Goal: Download file/media: Download file/media

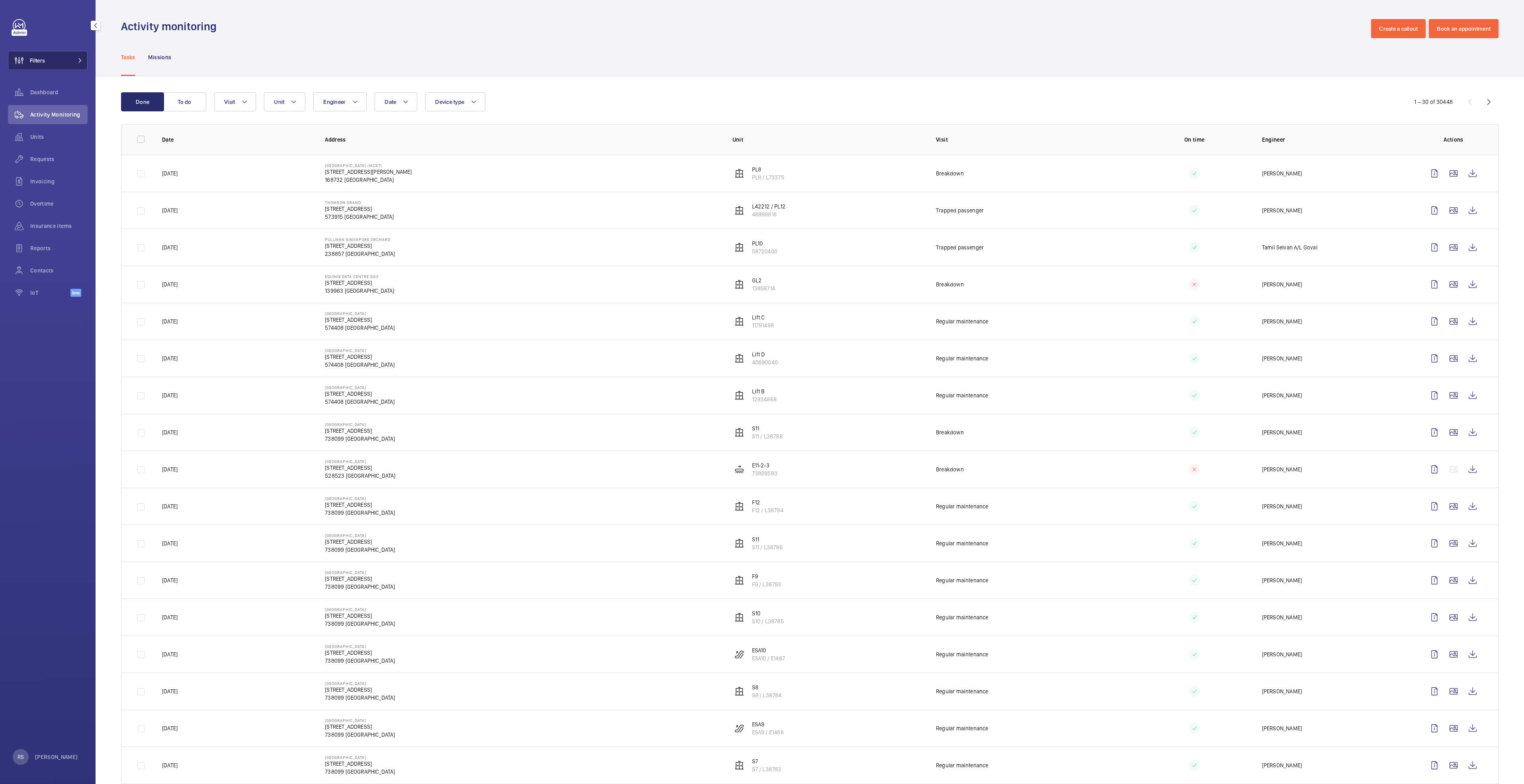
click at [71, 63] on button "Filters" at bounding box center [47, 60] width 80 height 19
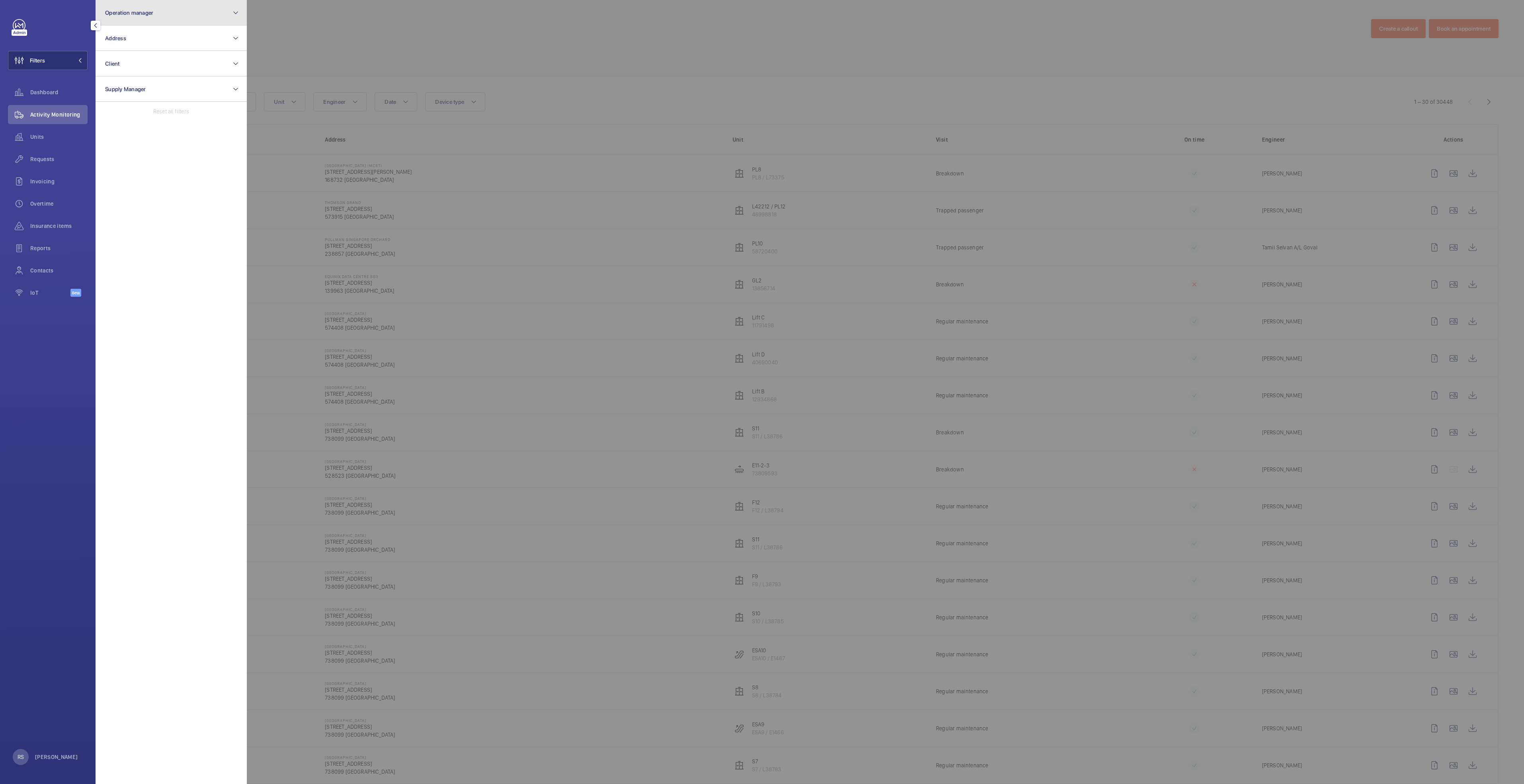
click at [182, 17] on button "Operation manager" at bounding box center [172, 12] width 151 height 25
click at [172, 38] on input "text" at bounding box center [171, 40] width 138 height 17
click at [162, 86] on span "[PERSON_NAME]" at bounding box center [172, 83] width 109 height 8
click at [115, 86] on input "[PERSON_NAME]" at bounding box center [107, 83] width 16 height 16
checkbox input "true"
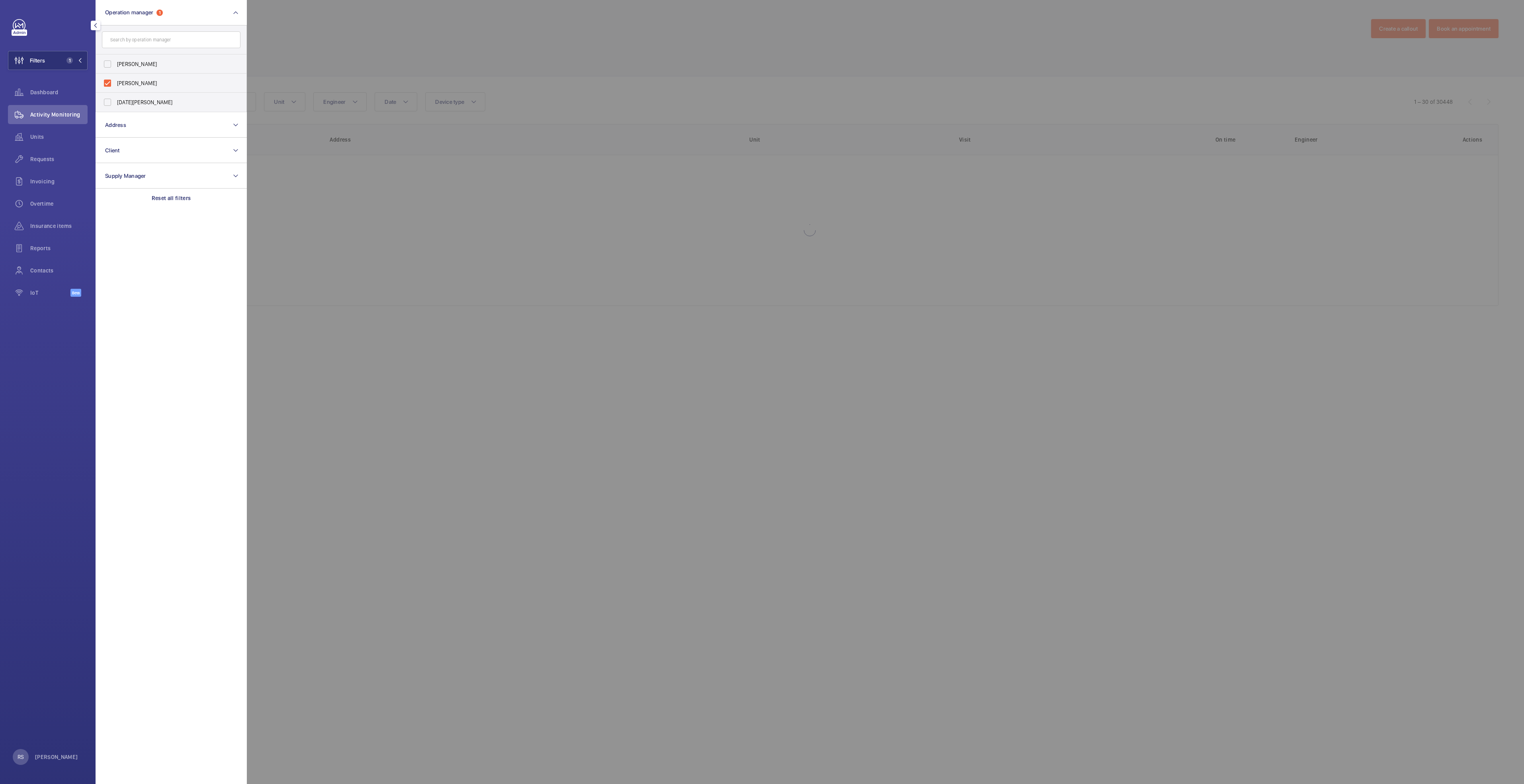
click at [336, 51] on div at bounding box center [1009, 392] width 1524 height 784
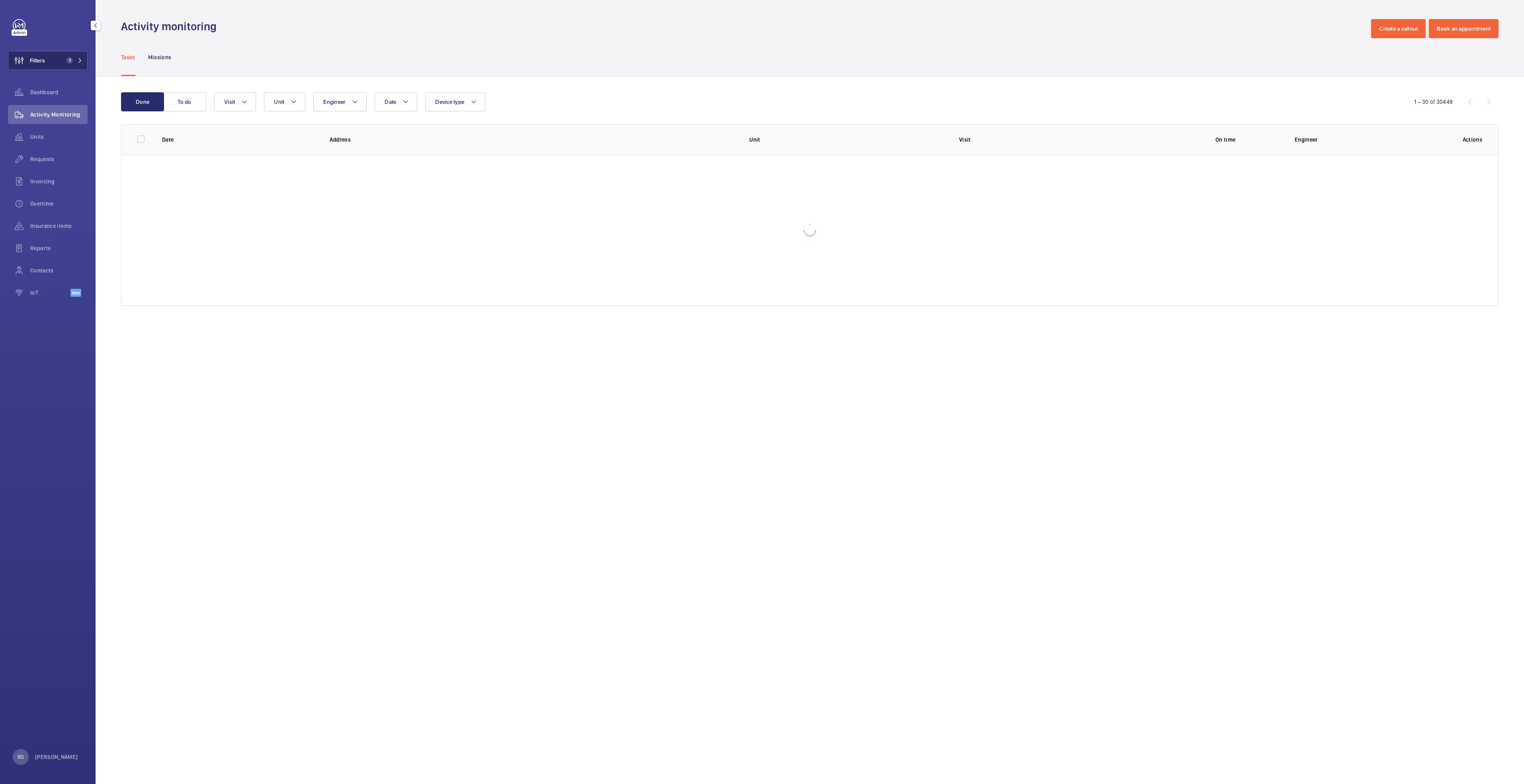
click at [79, 59] on mat-icon at bounding box center [80, 60] width 5 height 5
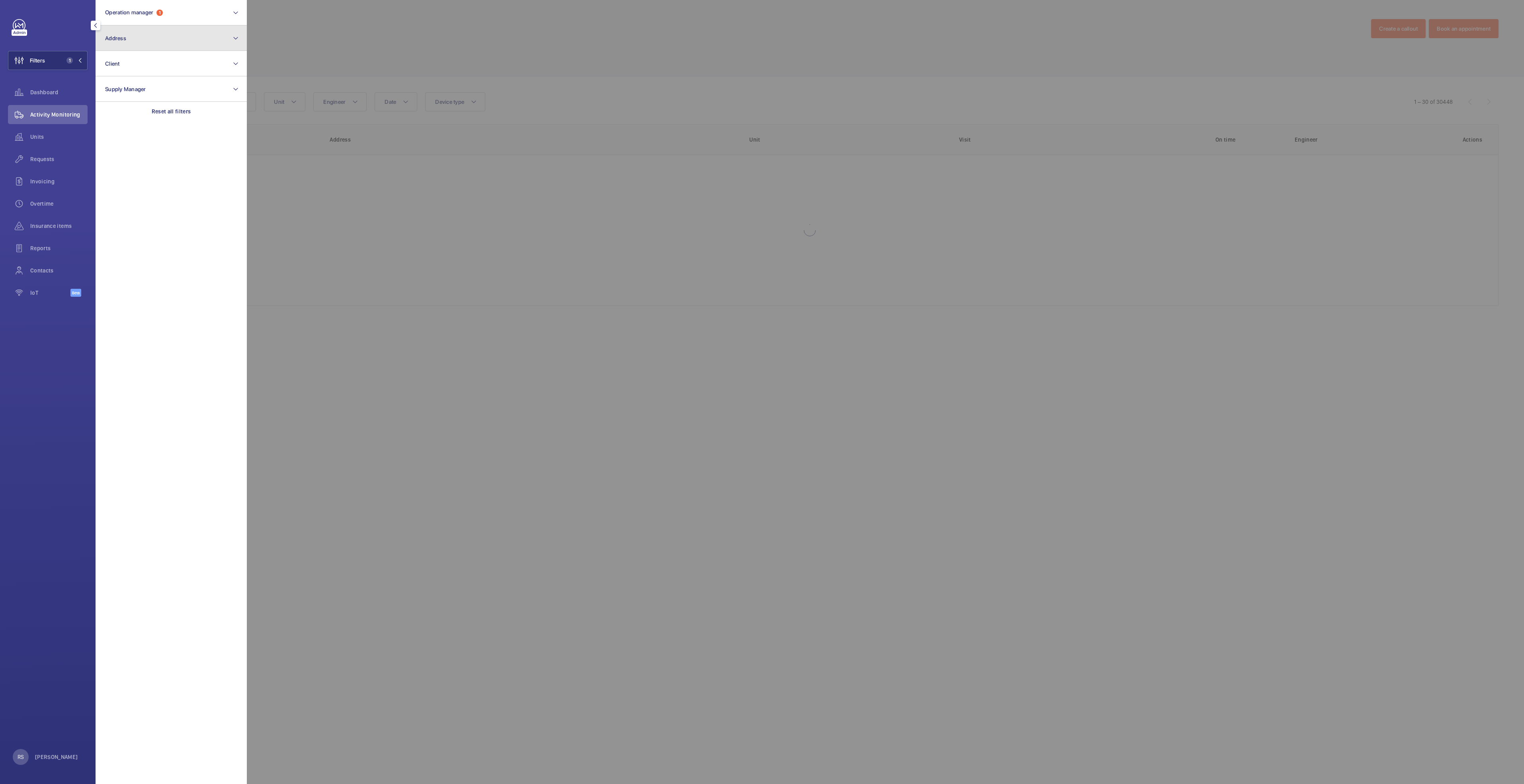
click at [157, 40] on button "Address" at bounding box center [172, 38] width 151 height 25
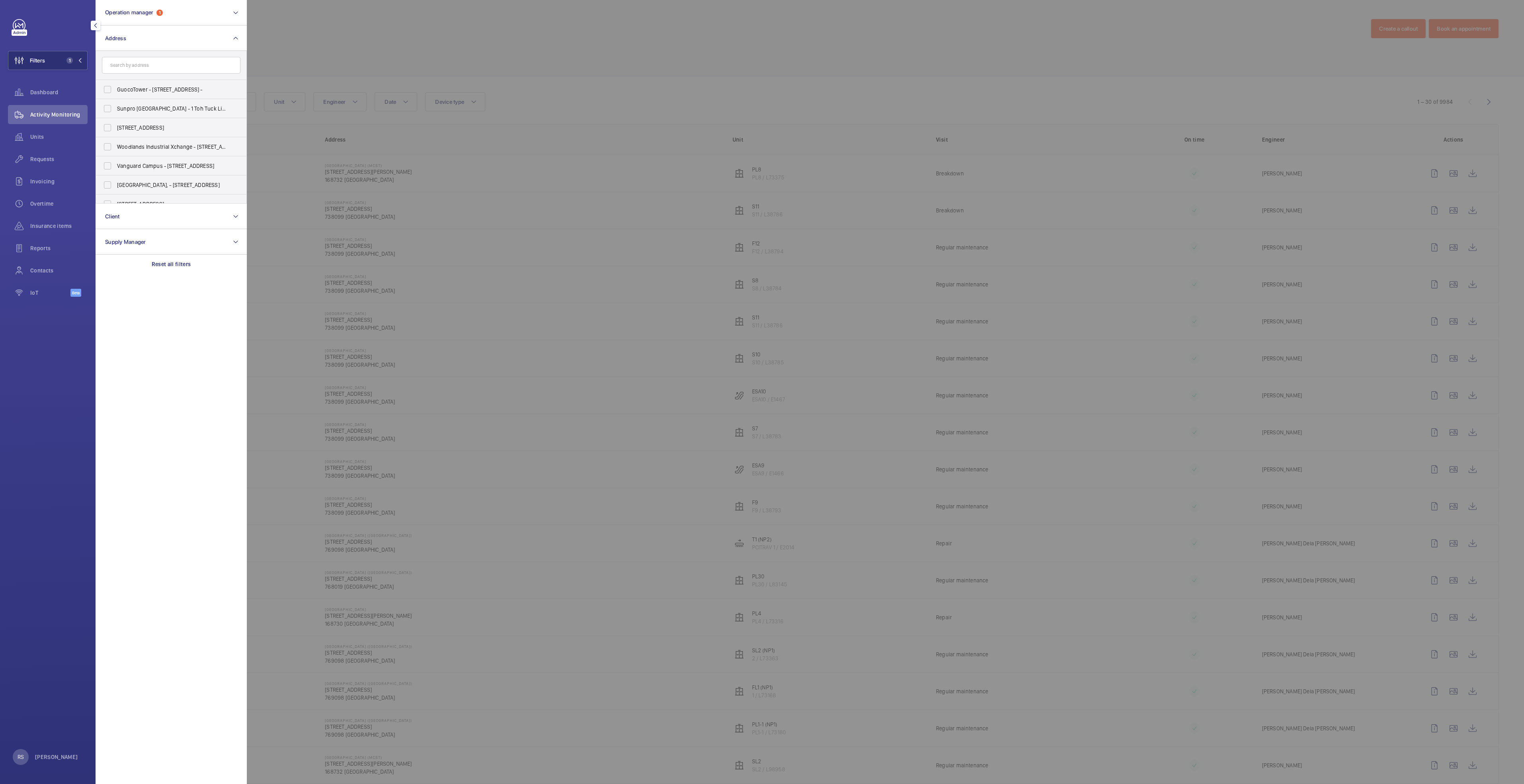
click at [141, 66] on input "text" at bounding box center [171, 65] width 138 height 17
type input "tiong bahru"
click at [143, 88] on span "Bahru" at bounding box center [140, 89] width 15 height 7
click at [115, 88] on input "[PERSON_NAME][GEOGRAPHIC_DATA] - [GEOGRAPHIC_DATA]" at bounding box center [107, 89] width 16 height 16
checkbox input "true"
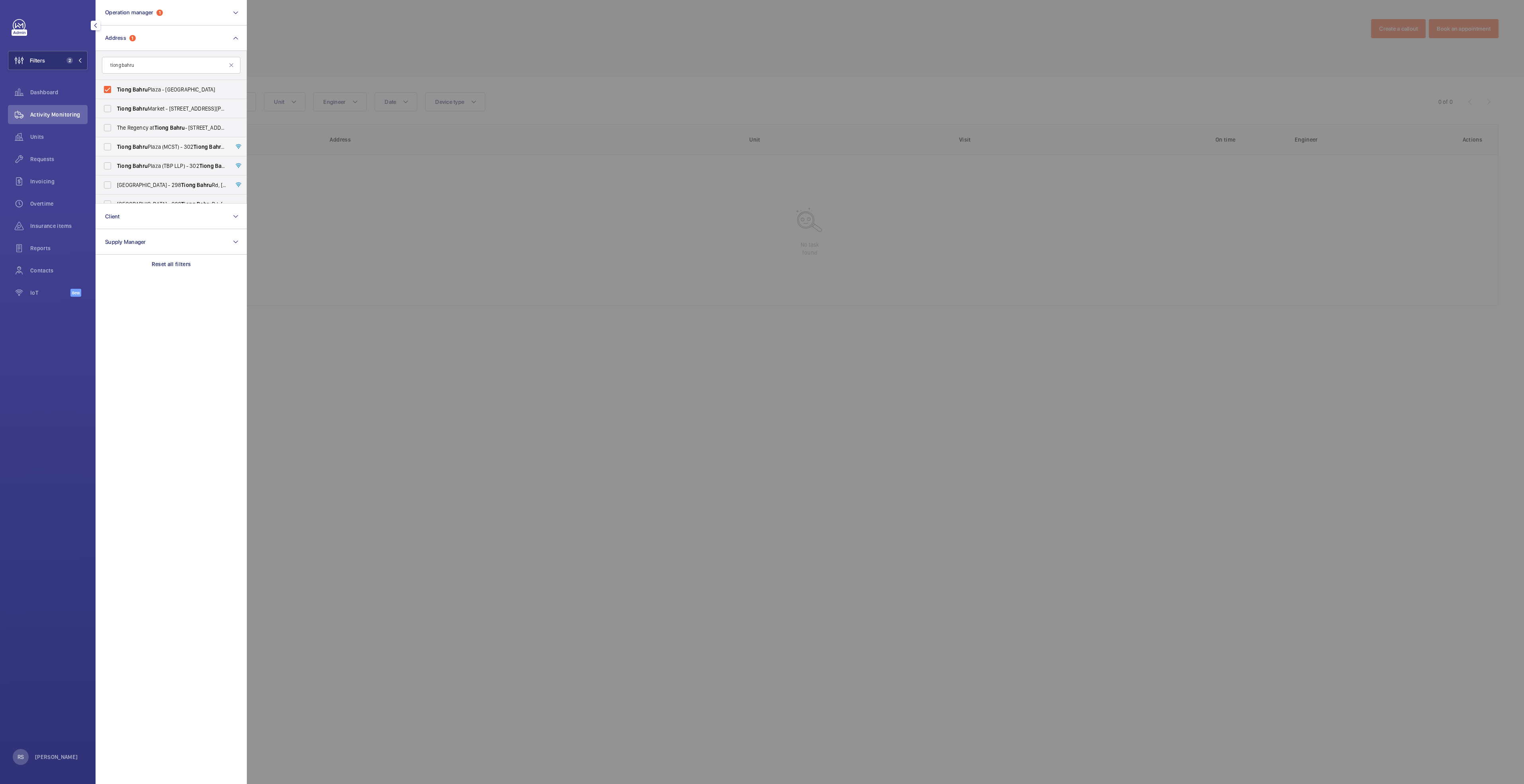
click at [188, 141] on label "[GEOGRAPHIC_DATA] (MCST) - [STREET_ADDRESS][PERSON_NAME]" at bounding box center [165, 147] width 138 height 19
click at [115, 141] on input "[GEOGRAPHIC_DATA] (MCST) - [STREET_ADDRESS][PERSON_NAME]" at bounding box center [107, 147] width 16 height 16
click at [190, 155] on label "[GEOGRAPHIC_DATA] (MCST) - [STREET_ADDRESS][PERSON_NAME]" at bounding box center [165, 147] width 138 height 19
click at [115, 155] on input "[GEOGRAPHIC_DATA] (MCST) - [STREET_ADDRESS][PERSON_NAME]" at bounding box center [107, 147] width 16 height 16
checkbox input "false"
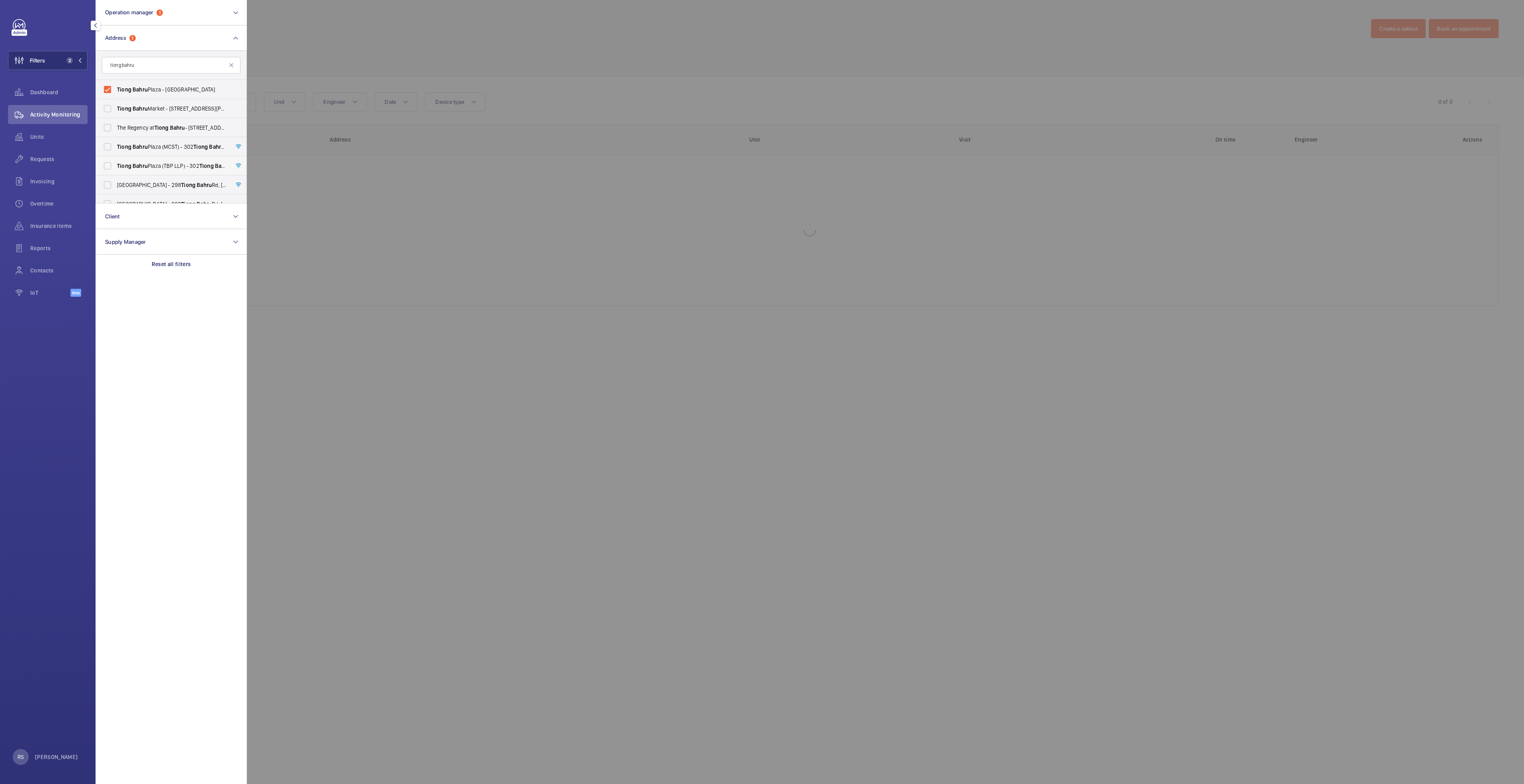
click at [192, 166] on span "[GEOGRAPHIC_DATA] (TBP LLP) - [STREET_ADDRESS]" at bounding box center [172, 166] width 109 height 8
click at [115, 166] on input "[GEOGRAPHIC_DATA] (TBP LLP) - [STREET_ADDRESS]" at bounding box center [107, 166] width 16 height 16
checkbox input "true"
click at [124, 86] on span "[PERSON_NAME][GEOGRAPHIC_DATA] - [GEOGRAPHIC_DATA]" at bounding box center [172, 89] width 109 height 8
click at [115, 86] on input "[PERSON_NAME][GEOGRAPHIC_DATA] - [GEOGRAPHIC_DATA]" at bounding box center [107, 89] width 16 height 16
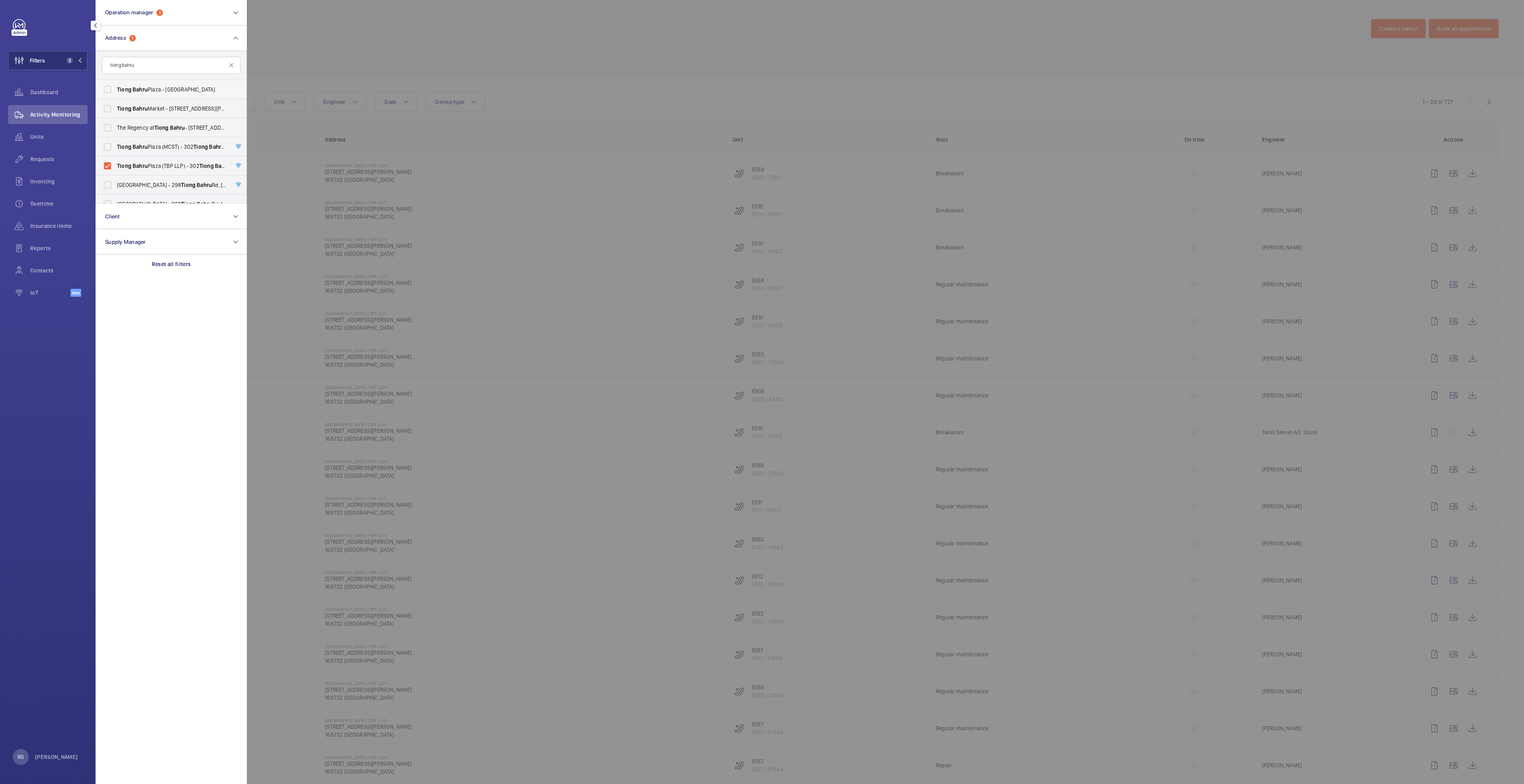
click at [162, 88] on span "[PERSON_NAME][GEOGRAPHIC_DATA] - [GEOGRAPHIC_DATA]" at bounding box center [172, 89] width 109 height 8
click at [115, 88] on input "[PERSON_NAME][GEOGRAPHIC_DATA] - [GEOGRAPHIC_DATA]" at bounding box center [107, 89] width 16 height 16
checkbox input "true"
click at [153, 141] on label "[GEOGRAPHIC_DATA] (MCST) - [STREET_ADDRESS][PERSON_NAME]" at bounding box center [165, 147] width 138 height 19
click at [115, 141] on input "[GEOGRAPHIC_DATA] (MCST) - [STREET_ADDRESS][PERSON_NAME]" at bounding box center [107, 147] width 16 height 16
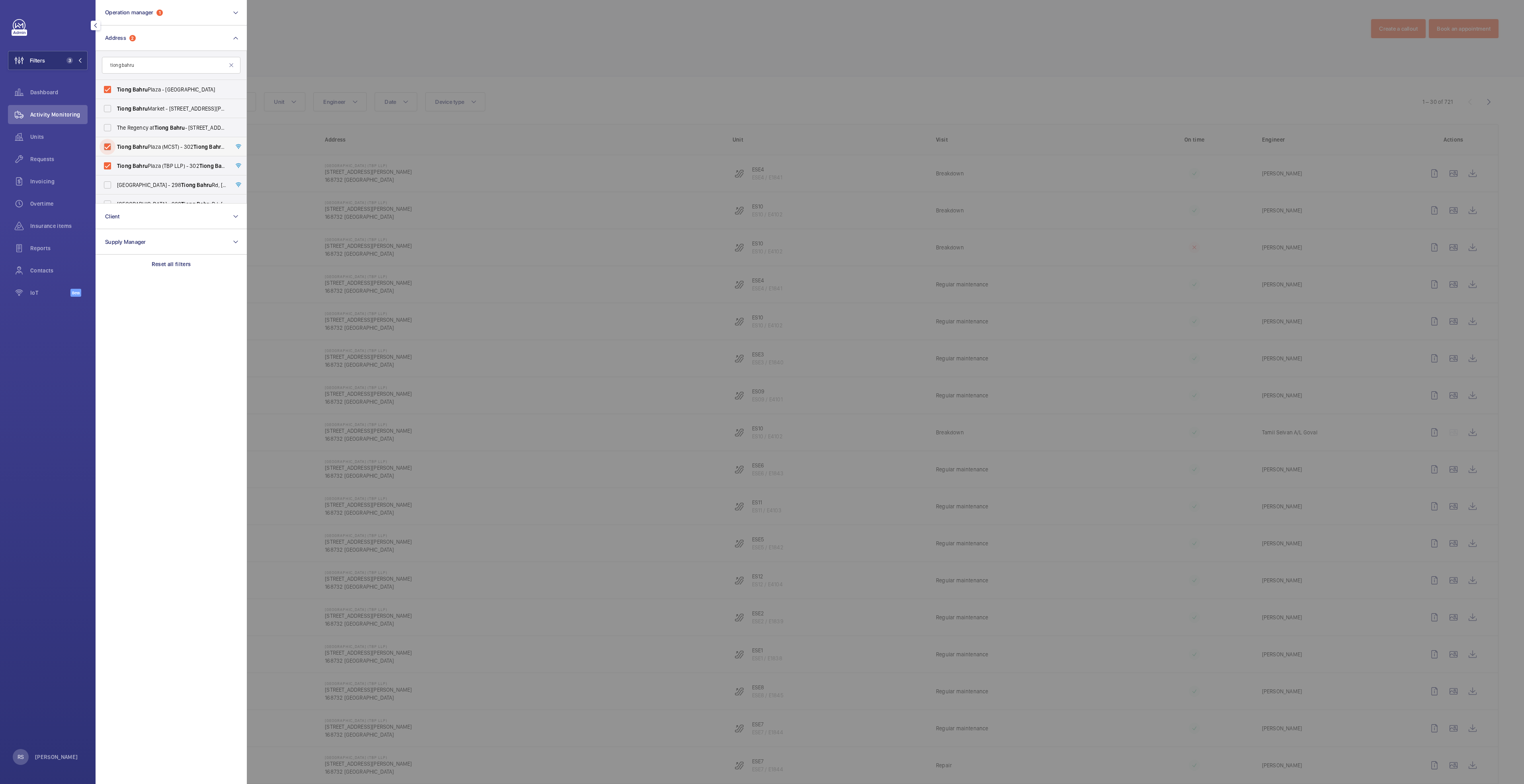
checkbox input "true"
click at [409, 37] on div at bounding box center [1009, 392] width 1524 height 784
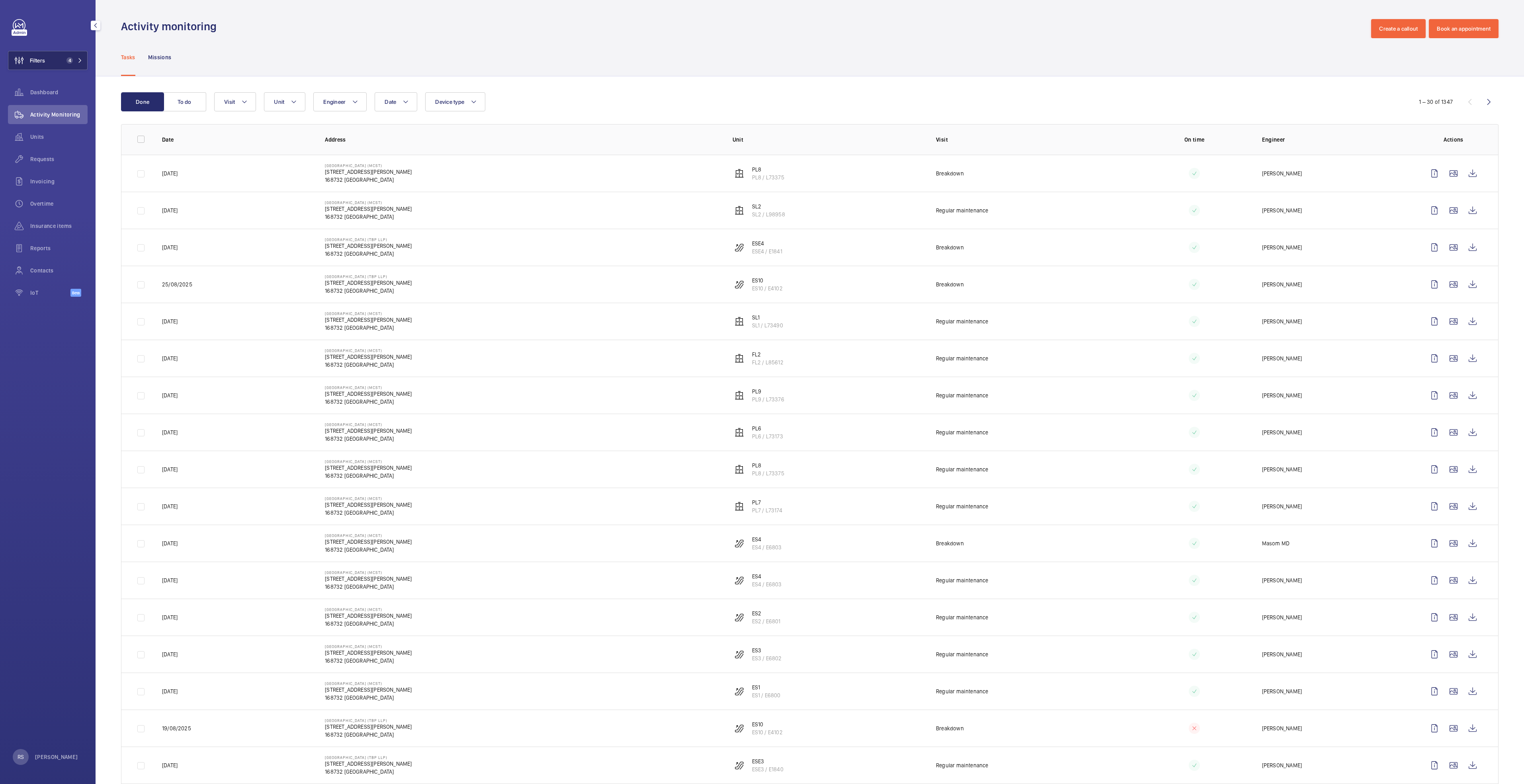
click at [79, 59] on mat-icon at bounding box center [80, 60] width 5 height 5
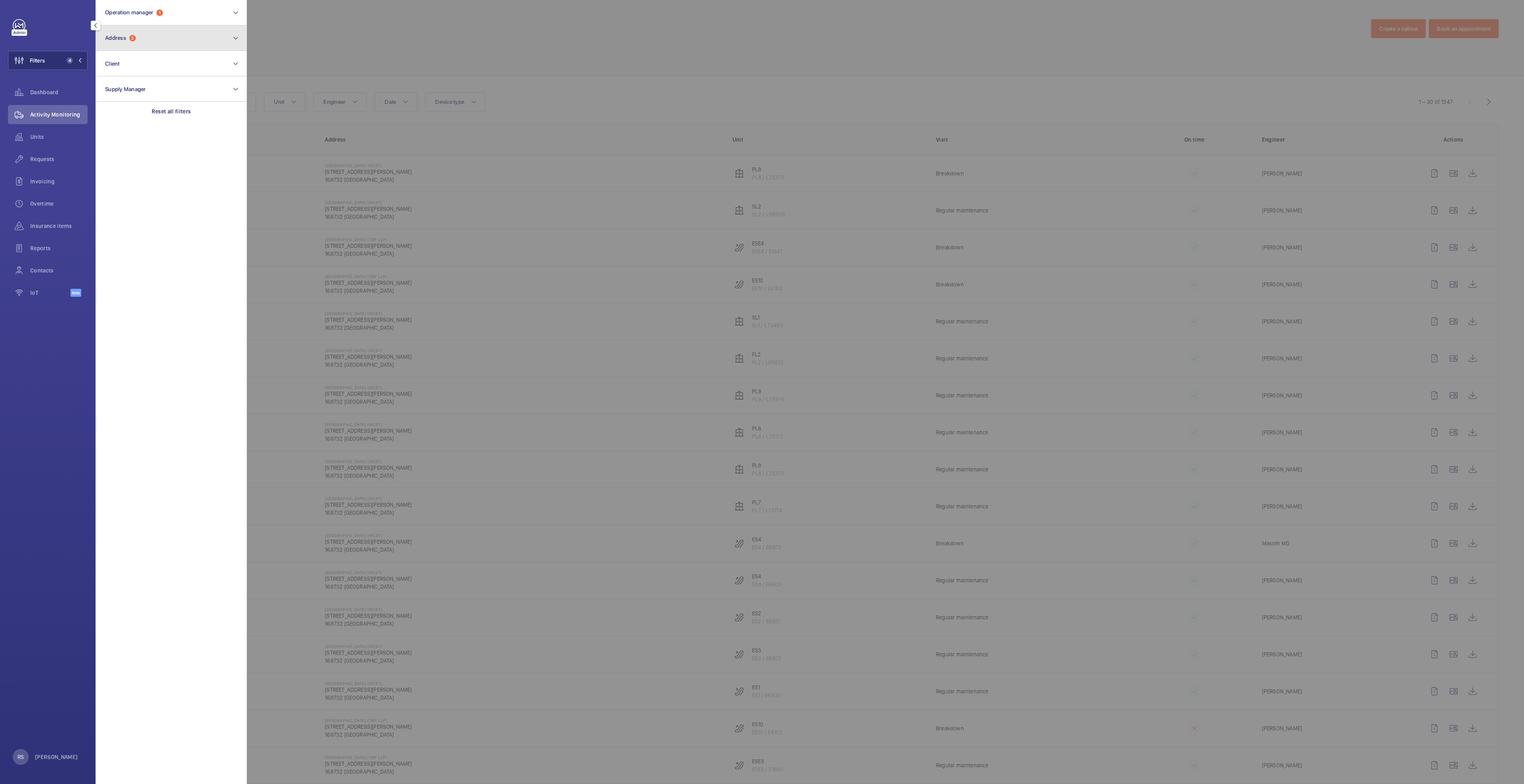
click at [147, 38] on button "Address 3" at bounding box center [172, 38] width 151 height 25
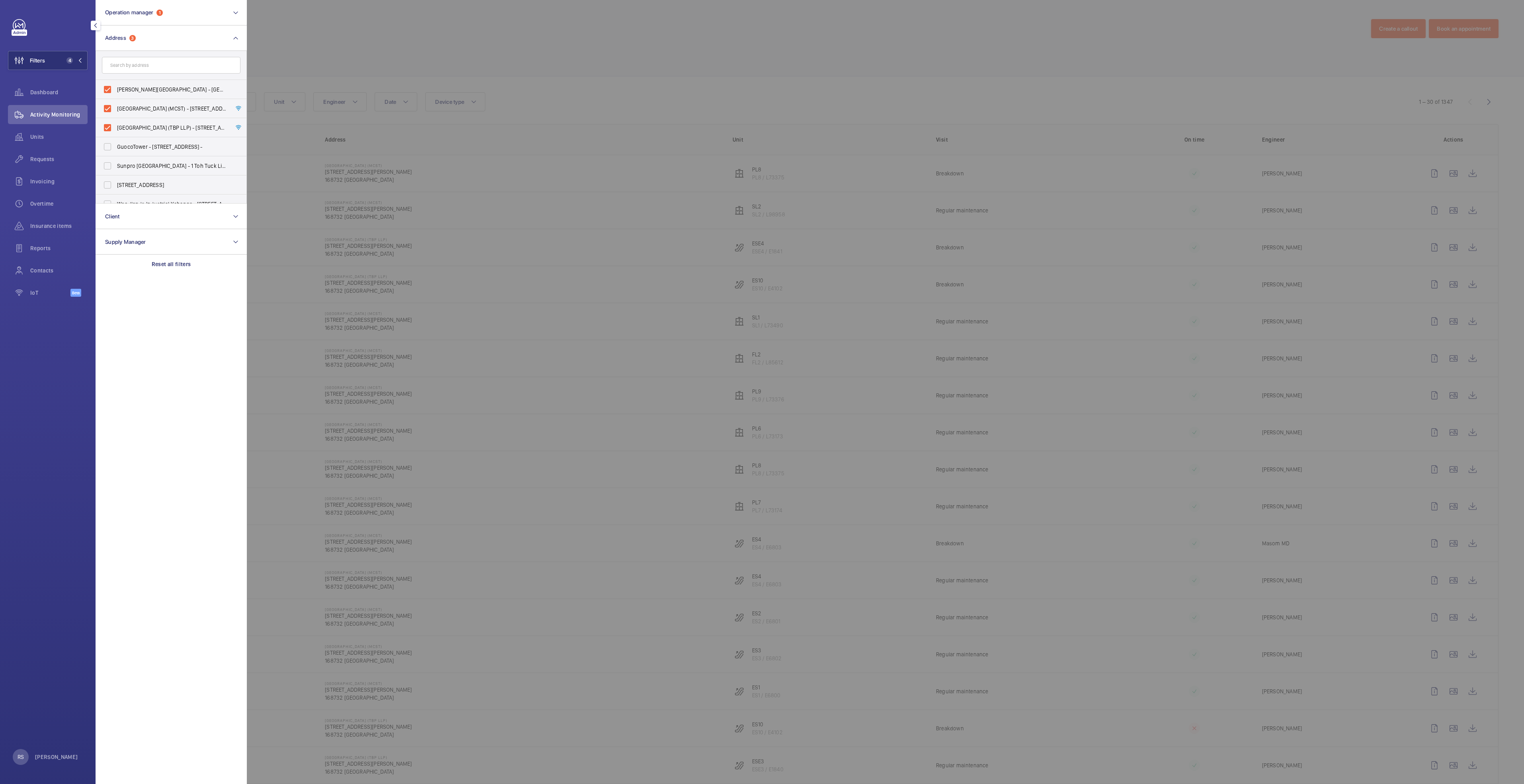
click at [301, 41] on div at bounding box center [1009, 392] width 1524 height 784
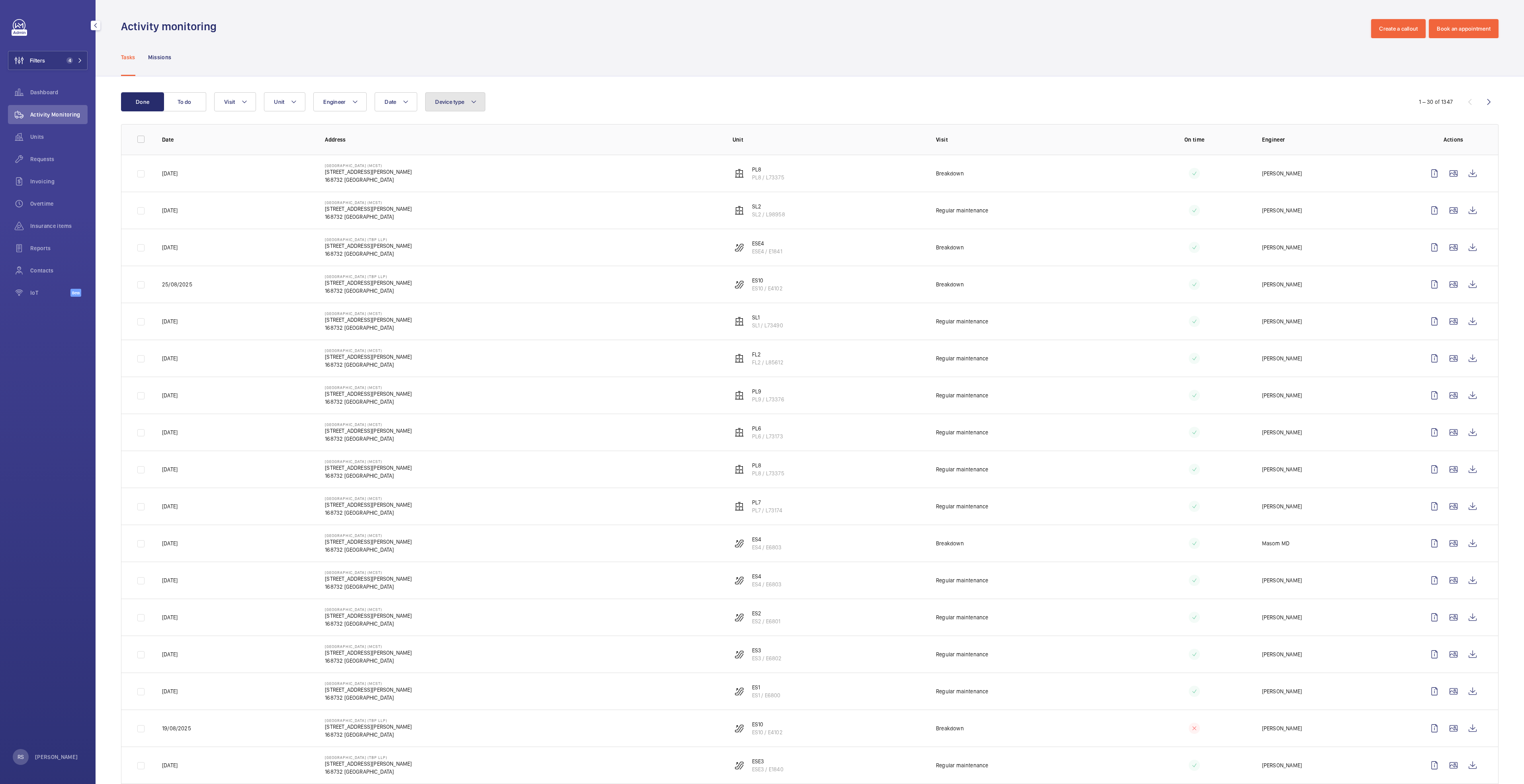
click at [483, 98] on button "Device type" at bounding box center [456, 102] width 60 height 19
click at [496, 199] on label "Escalator" at bounding box center [495, 194] width 138 height 19
click at [445, 199] on input "Escalator" at bounding box center [437, 194] width 16 height 16
checkbox input "true"
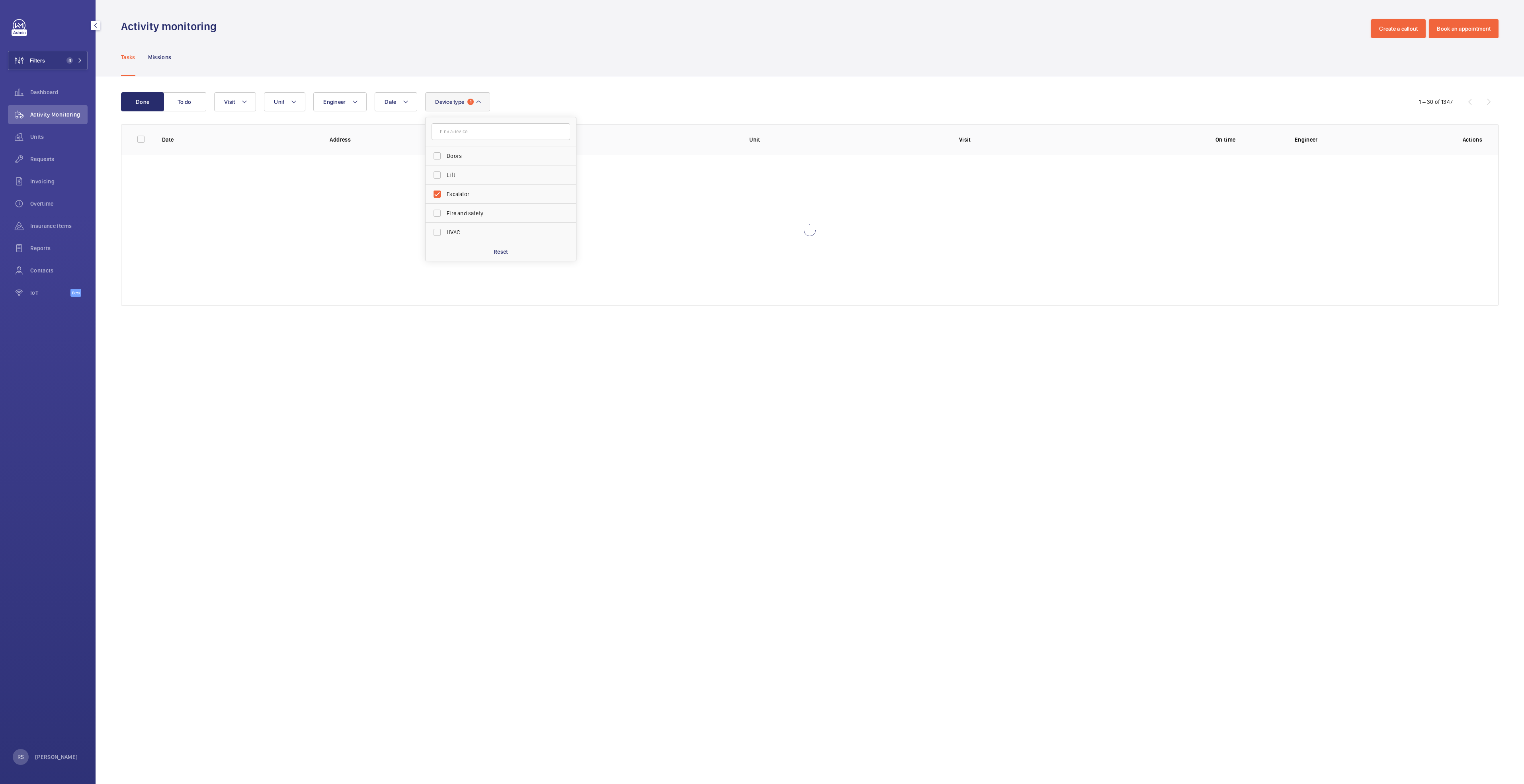
click at [595, 82] on div "Done To do Date Engineer Unit Device type 1 Doors Lift Escalator Fire and safet…" at bounding box center [810, 200] width 1428 height 249
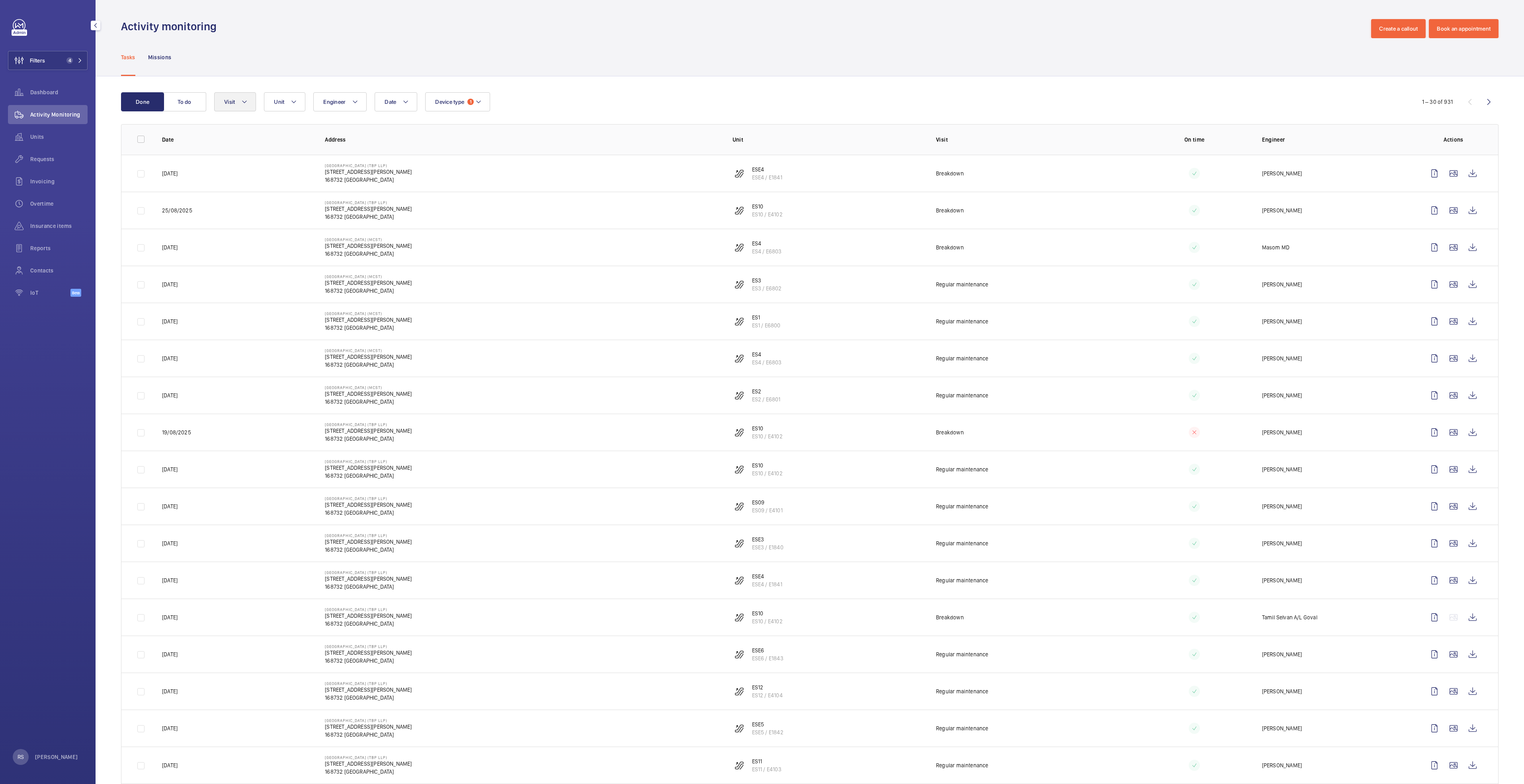
drag, startPoint x: 250, startPoint y: 85, endPoint x: 248, endPoint y: 96, distance: 11.2
click at [249, 90] on div "Done To do Date Engineer Unit Device type 1 Visit 1 – 30 of 931 Date Address Un…" at bounding box center [810, 680] width 1428 height 1208
click at [248, 96] on button "Visit" at bounding box center [235, 102] width 42 height 19
click at [269, 202] on label "Repair" at bounding box center [284, 208] width 138 height 19
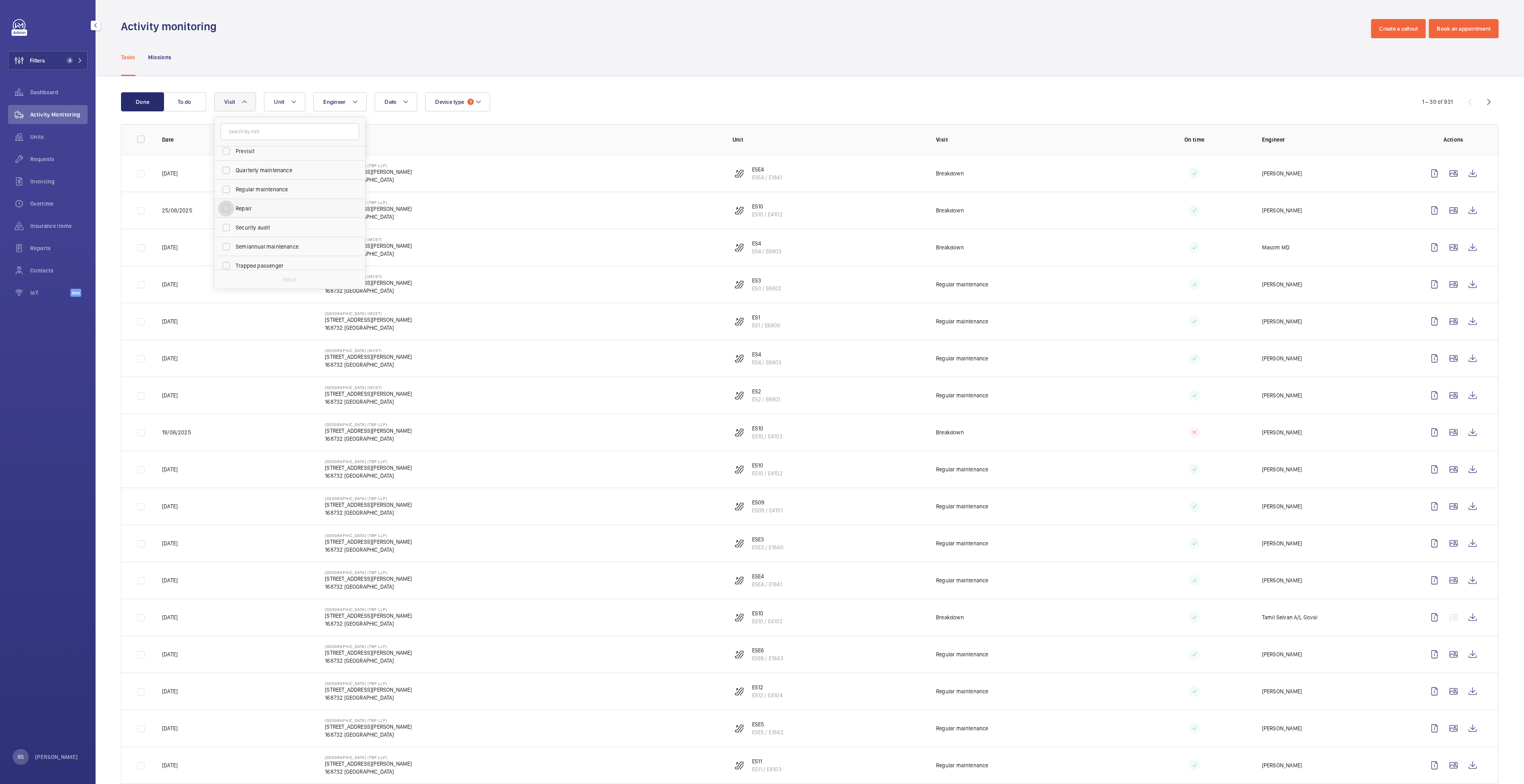
click at [234, 202] on input "Repair" at bounding box center [226, 208] width 16 height 16
checkbox input "true"
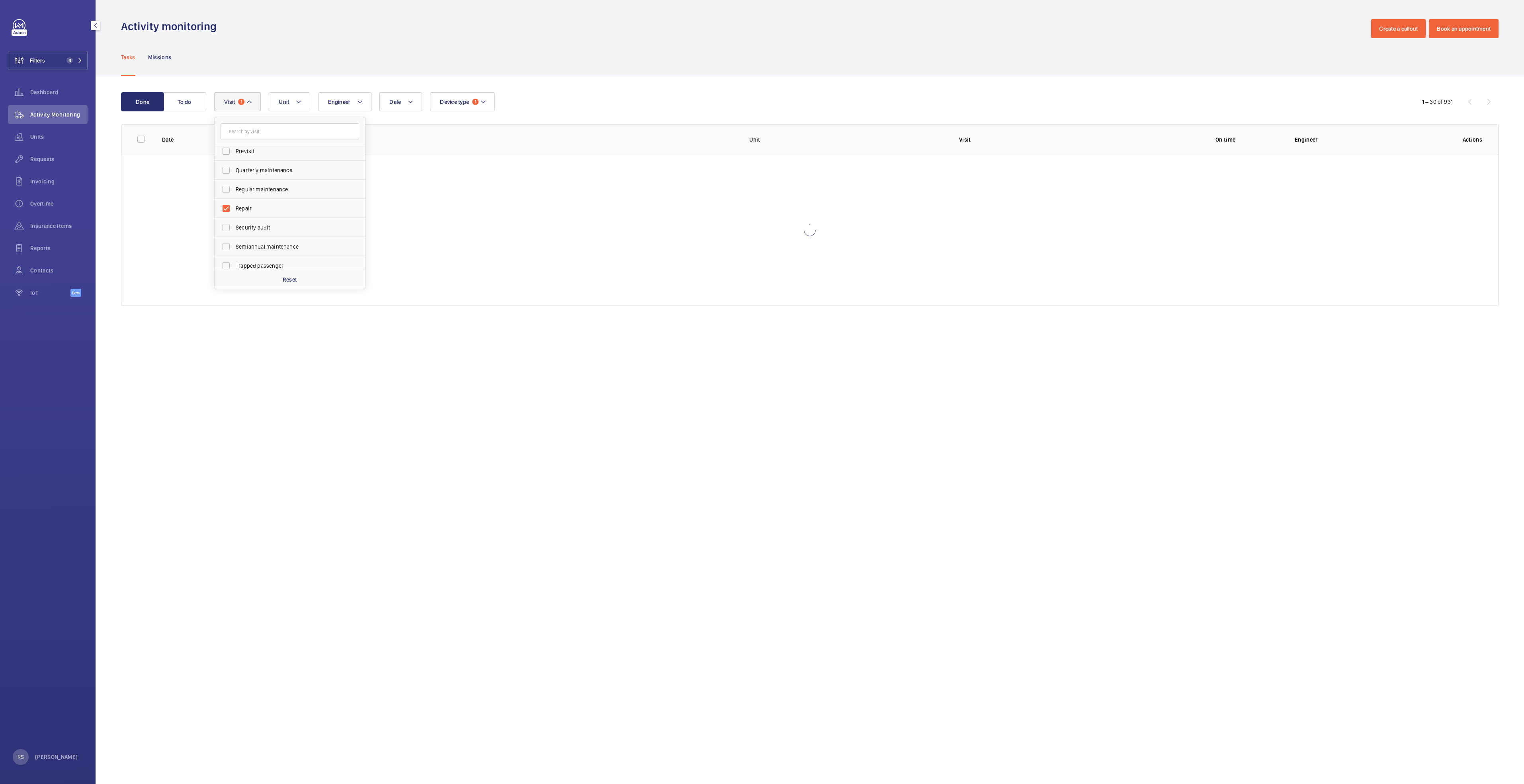
click at [539, 17] on wm-front-admin-header "Activity monitoring Create a callout Book an appointment" at bounding box center [810, 19] width 1428 height 38
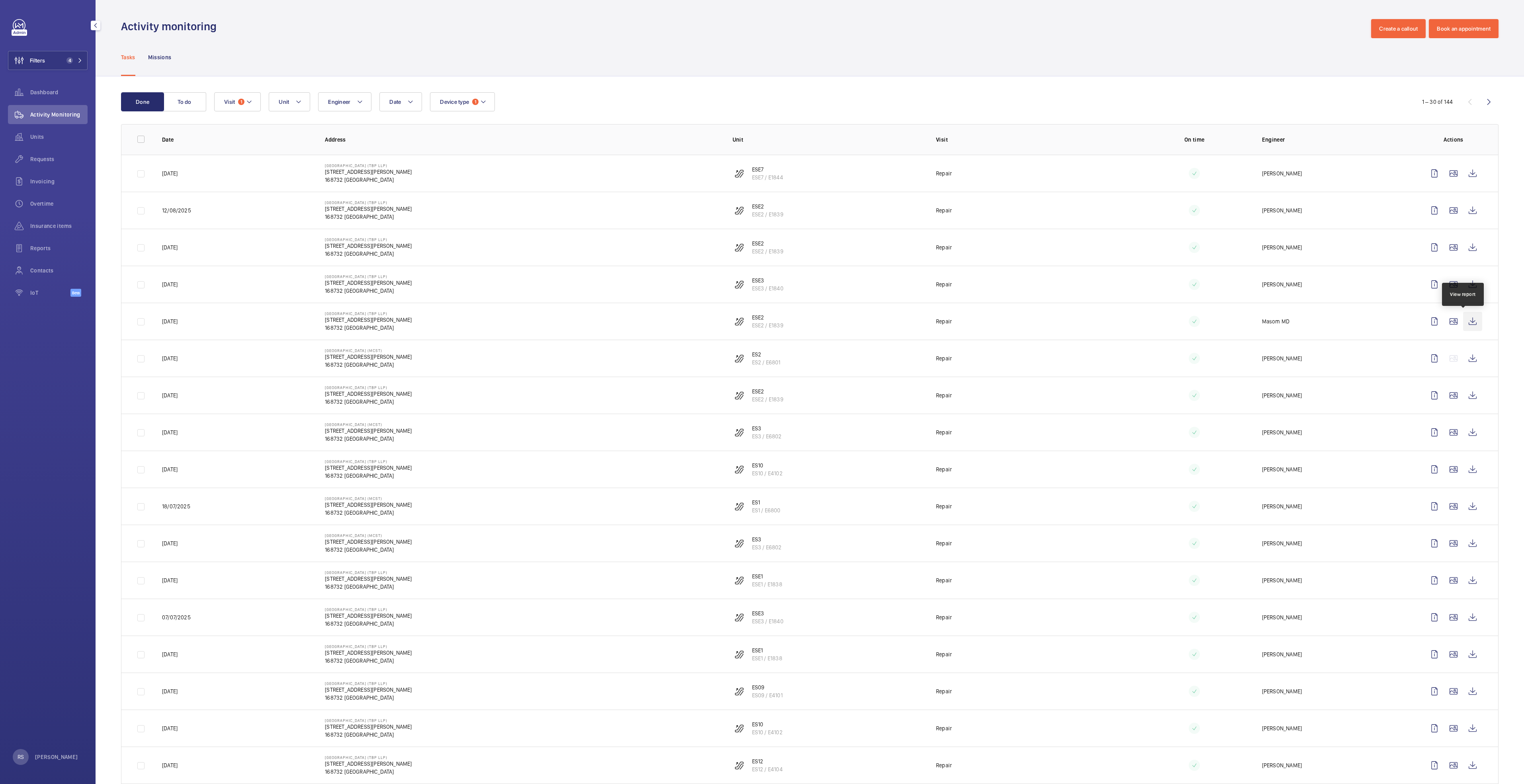
click at [1463, 325] on wm-front-icon-button at bounding box center [1473, 322] width 19 height 19
click at [1467, 359] on wm-front-icon-button at bounding box center [1473, 358] width 19 height 19
click at [1466, 472] on wm-front-icon-button at bounding box center [1473, 469] width 19 height 19
click at [1473, 506] on wm-front-icon-button at bounding box center [1473, 506] width 19 height 19
click at [1466, 543] on wm-front-icon-button at bounding box center [1473, 543] width 19 height 19
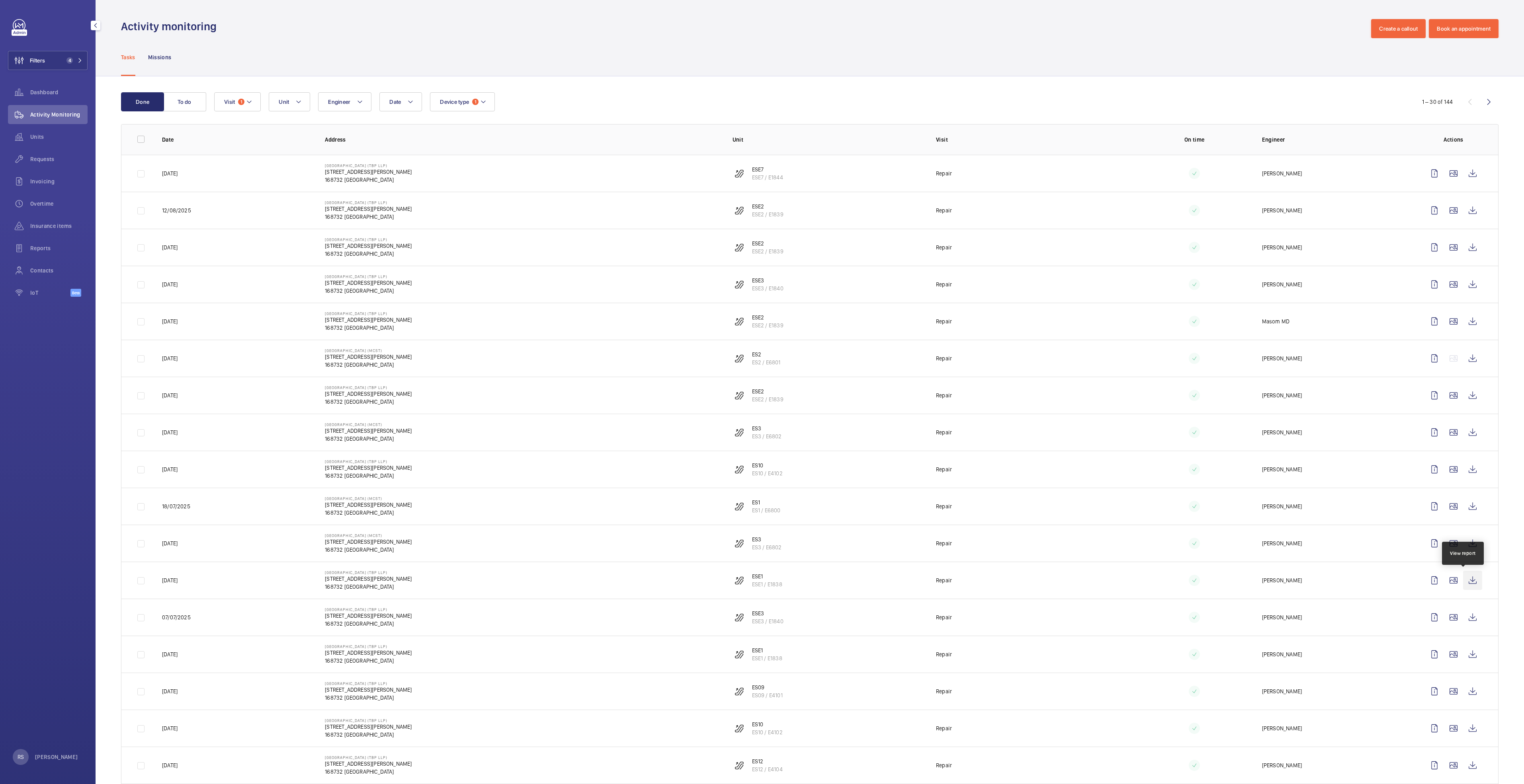
click at [1463, 578] on wm-front-icon-button at bounding box center [1473, 581] width 19 height 19
click at [1473, 616] on wm-front-icon-button at bounding box center [1473, 617] width 19 height 19
click at [1463, 657] on wm-front-icon-button at bounding box center [1473, 655] width 19 height 19
click at [1463, 687] on wm-front-icon-button at bounding box center [1473, 691] width 19 height 19
click at [1470, 725] on wm-front-icon-button at bounding box center [1473, 728] width 19 height 19
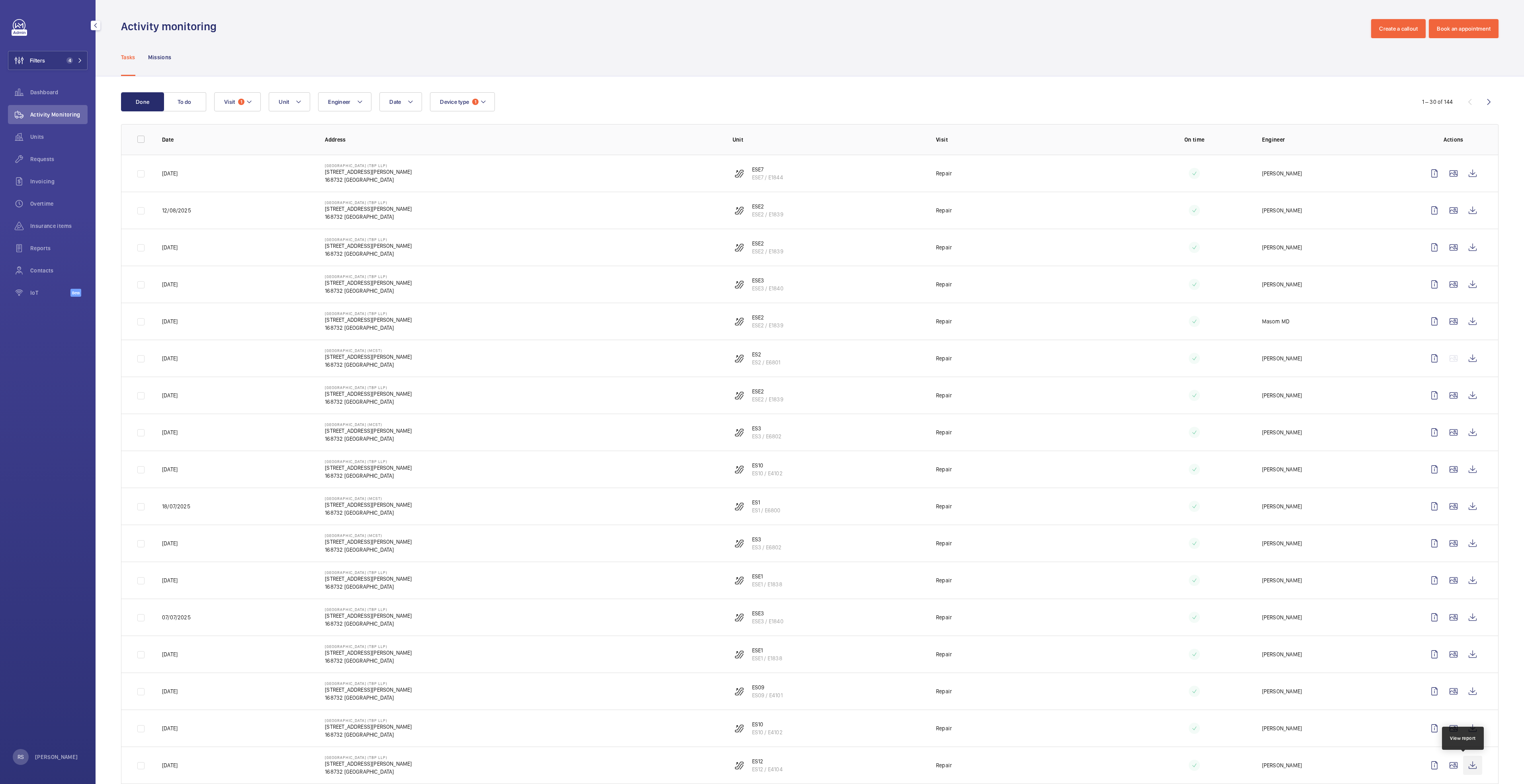
click at [1463, 766] on wm-front-icon-button at bounding box center [1473, 766] width 19 height 19
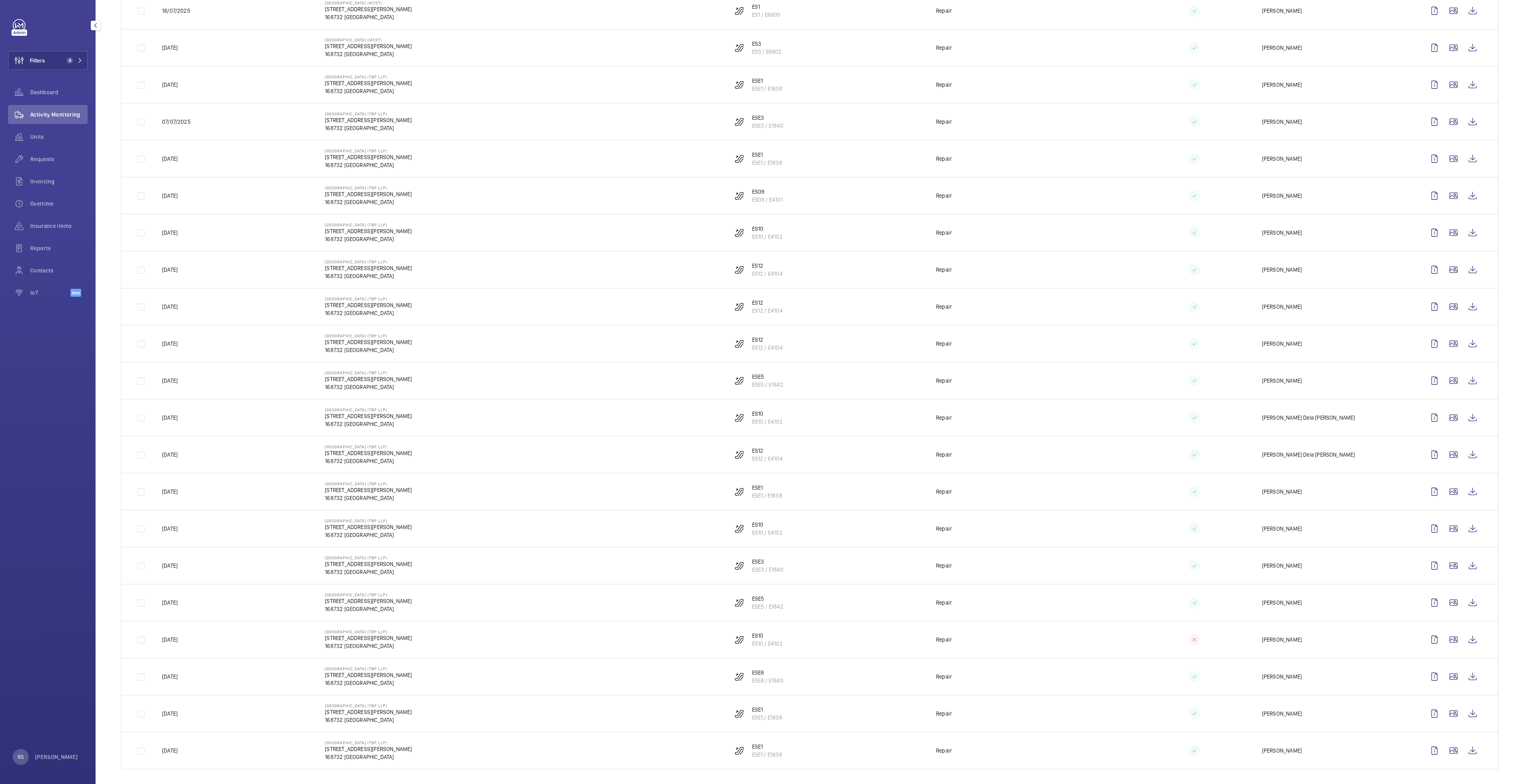
scroll to position [500, 0]
click at [1471, 300] on wm-front-icon-button at bounding box center [1473, 302] width 19 height 19
click at [1464, 342] on wm-front-icon-button at bounding box center [1473, 339] width 19 height 19
click at [1467, 374] on wm-front-icon-button at bounding box center [1473, 376] width 19 height 19
click at [1465, 409] on wm-front-icon-button at bounding box center [1473, 413] width 19 height 19
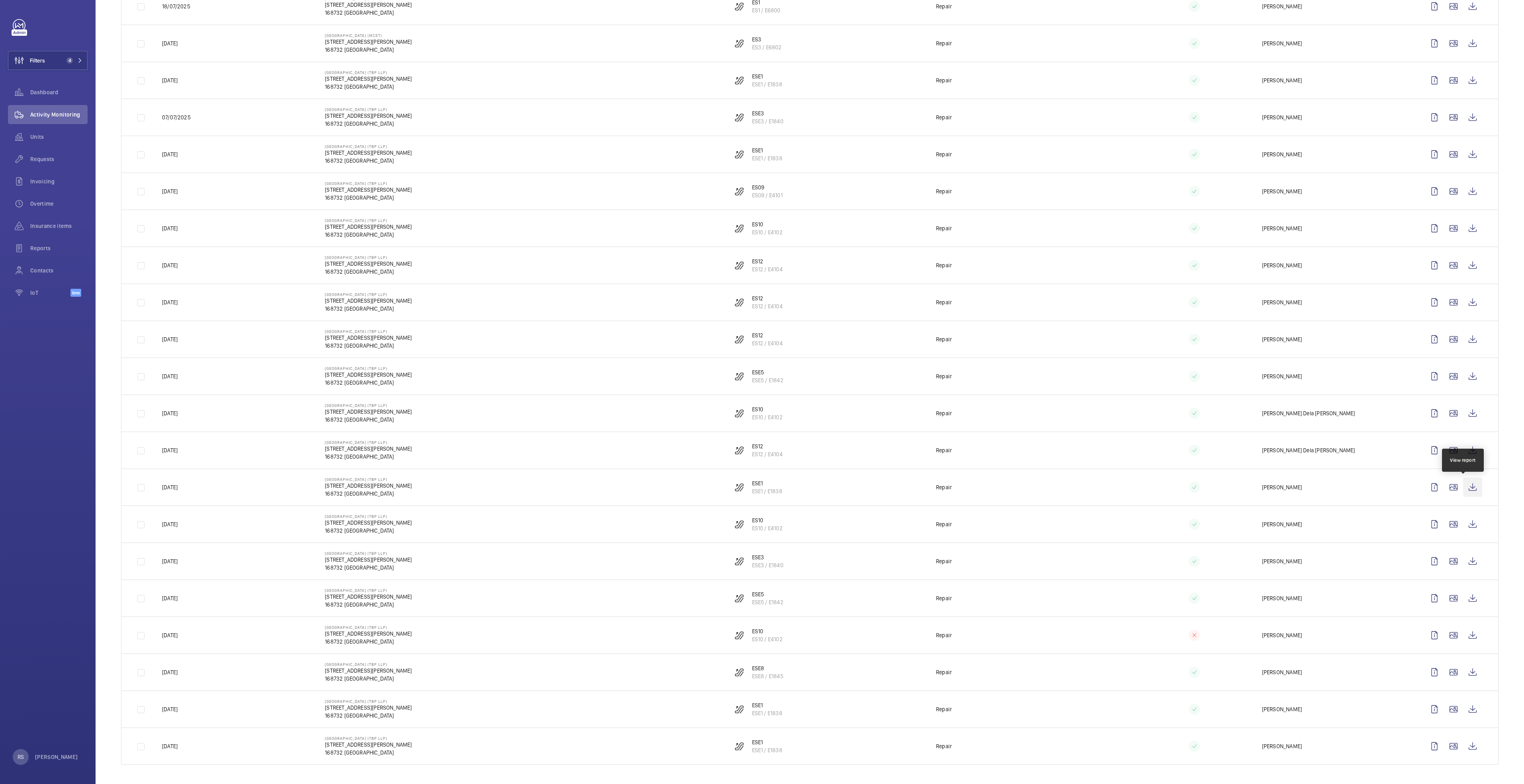
click at [1467, 490] on wm-front-icon-button at bounding box center [1473, 487] width 19 height 19
click at [1467, 525] on wm-front-icon-button at bounding box center [1473, 524] width 19 height 19
click at [1466, 558] on wm-front-icon-button at bounding box center [1473, 561] width 19 height 19
click at [1464, 530] on wm-front-icon-button at bounding box center [1473, 524] width 19 height 19
click at [1465, 562] on wm-front-icon-button at bounding box center [1473, 561] width 19 height 19
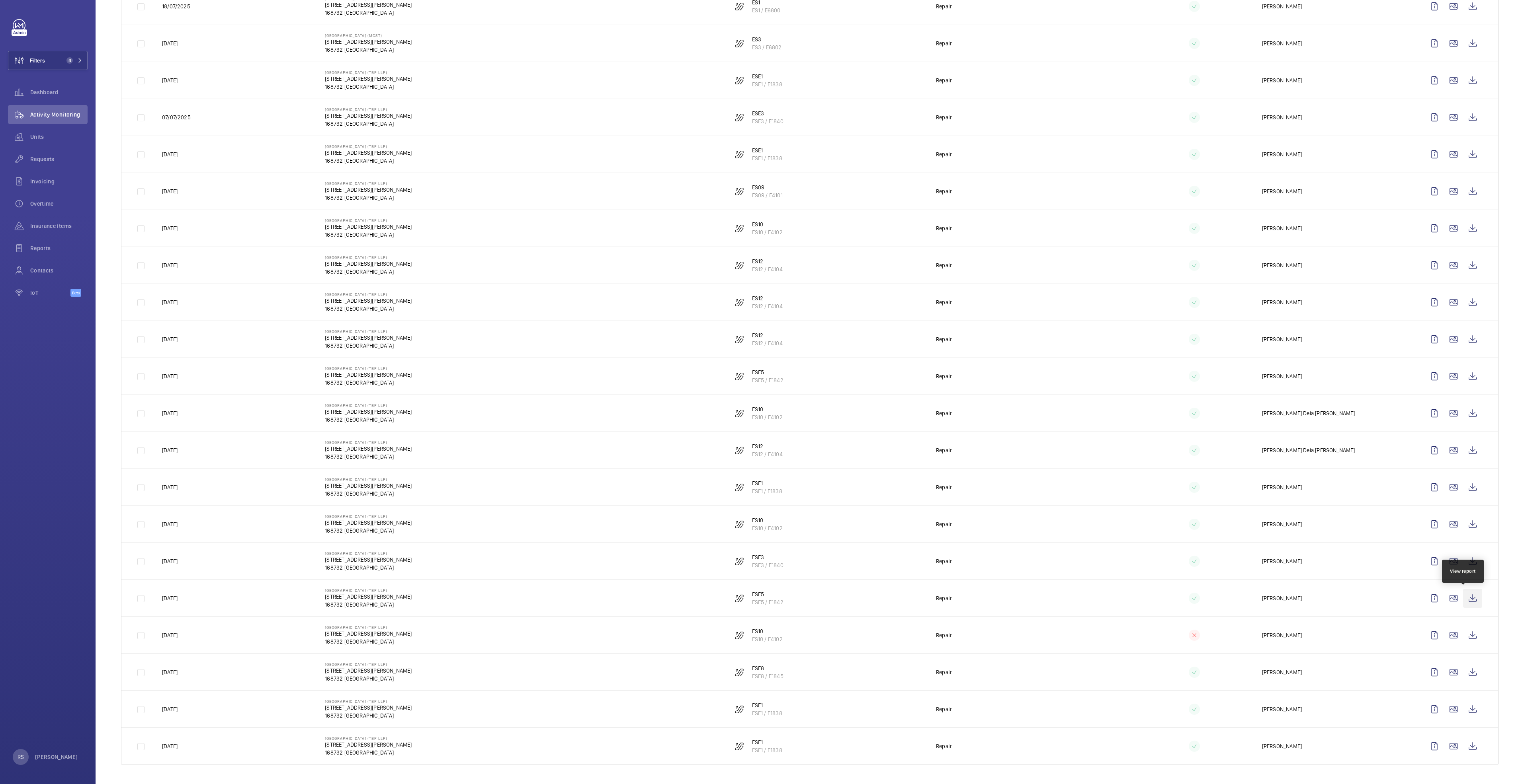
click at [1463, 599] on wm-front-icon-button at bounding box center [1473, 598] width 19 height 19
click at [1465, 676] on wm-front-icon-button at bounding box center [1473, 672] width 19 height 19
click at [1468, 708] on wm-front-icon-button at bounding box center [1473, 710] width 19 height 19
click at [1467, 713] on wm-front-icon-button at bounding box center [1473, 710] width 19 height 19
click at [1470, 749] on wm-front-icon-button at bounding box center [1473, 746] width 19 height 19
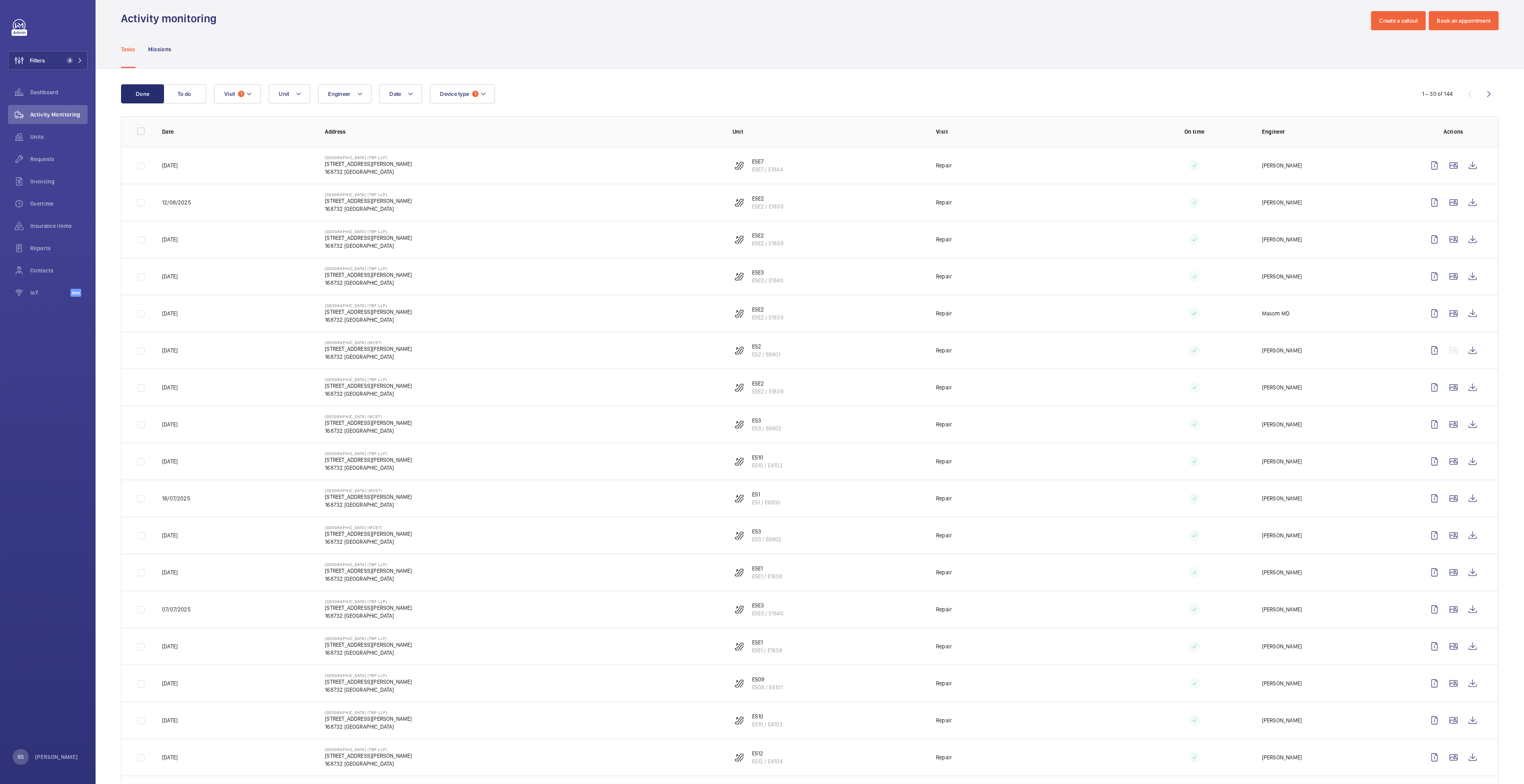
scroll to position [0, 0]
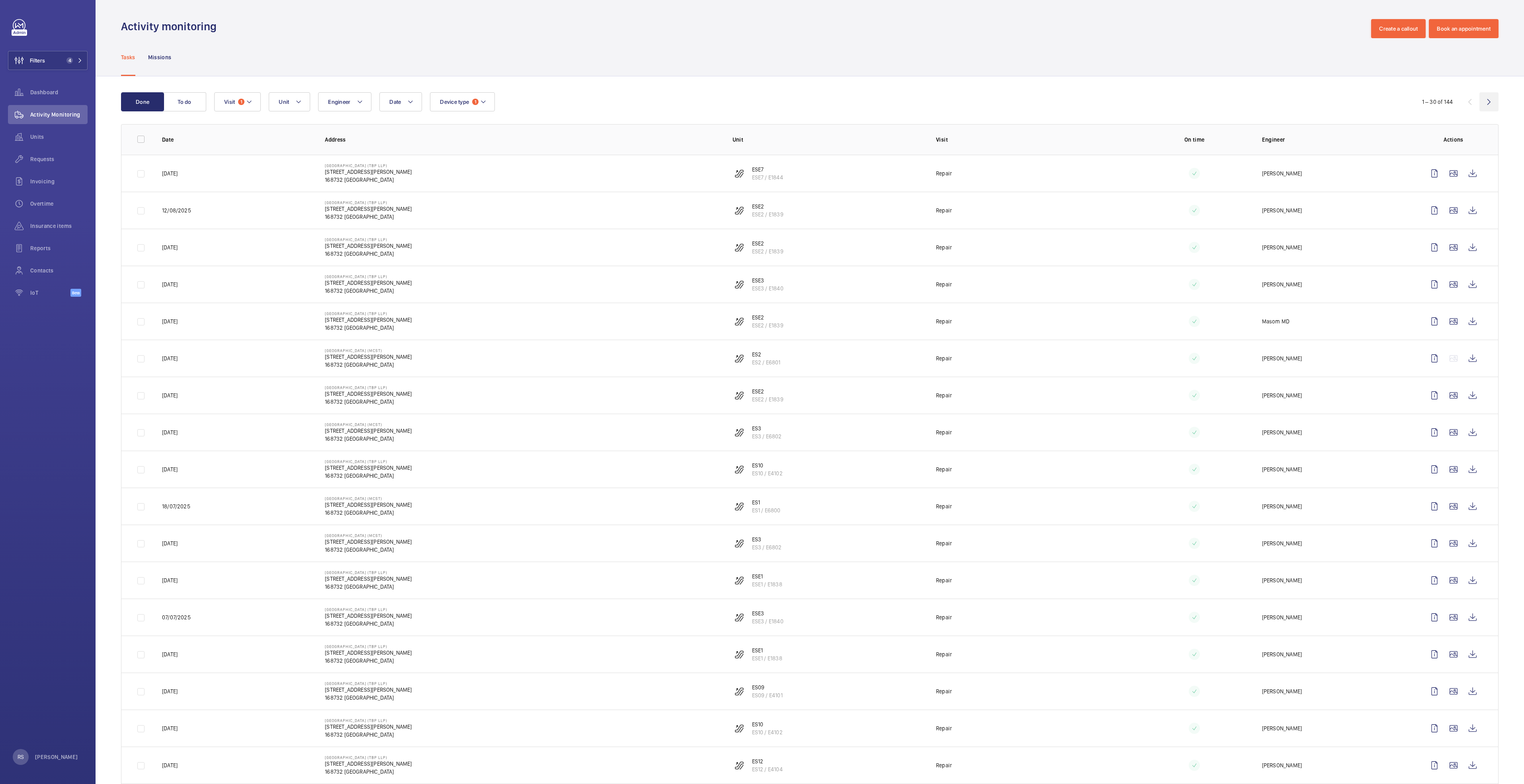
click at [1480, 102] on wm-front-icon-button at bounding box center [1489, 102] width 19 height 19
click at [1463, 173] on wm-front-icon-button at bounding box center [1473, 173] width 19 height 19
click at [1463, 212] on wm-front-icon-button at bounding box center [1473, 210] width 19 height 19
click at [1466, 255] on wm-front-icon-button at bounding box center [1473, 247] width 19 height 19
click at [1463, 289] on wm-front-icon-button at bounding box center [1473, 284] width 19 height 19
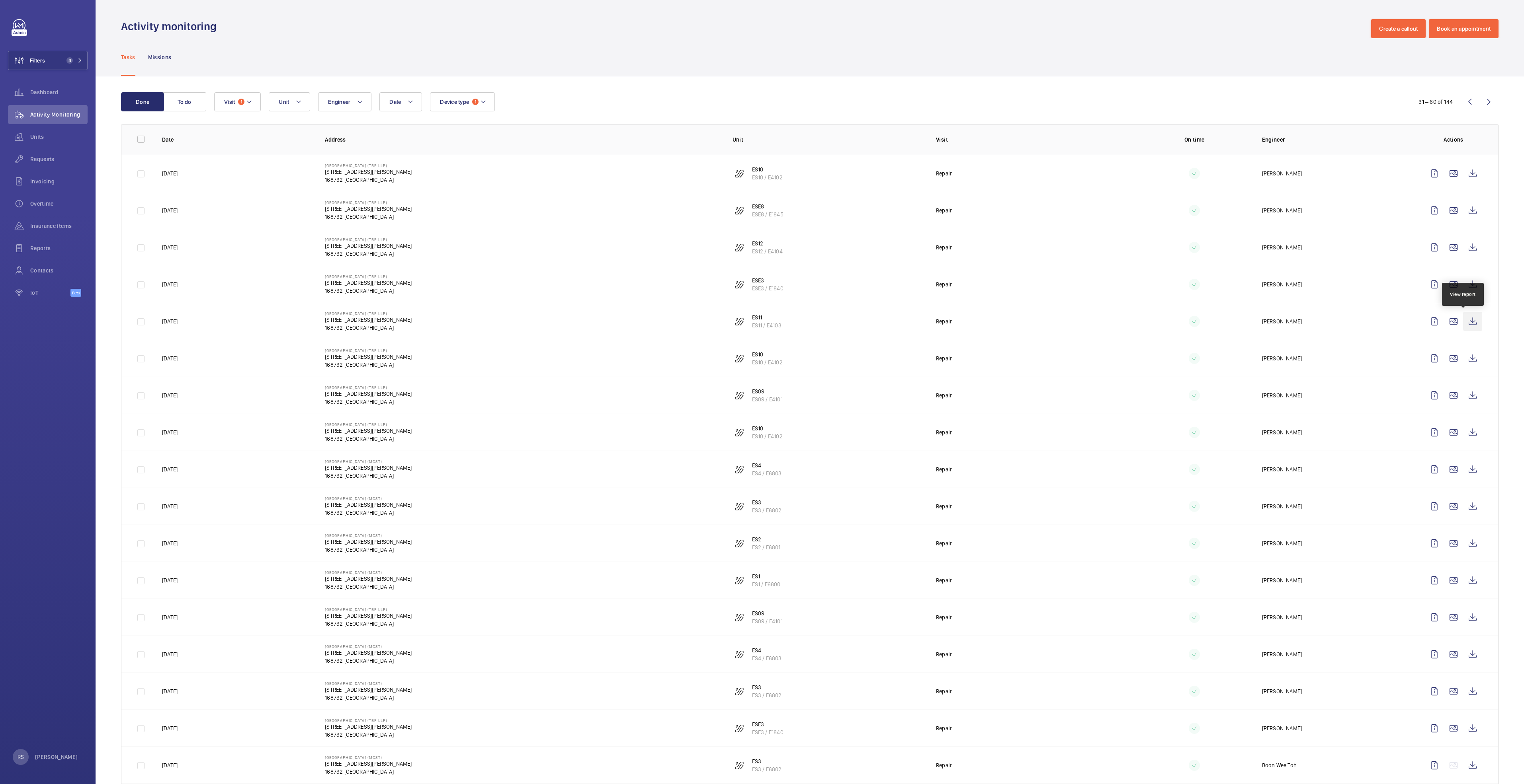
click at [1463, 324] on wm-front-icon-button at bounding box center [1473, 322] width 19 height 19
